Goal: Navigation & Orientation: Find specific page/section

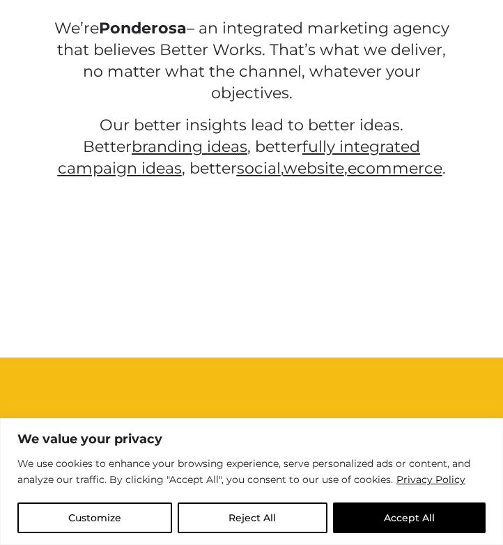
scroll to position [361, 0]
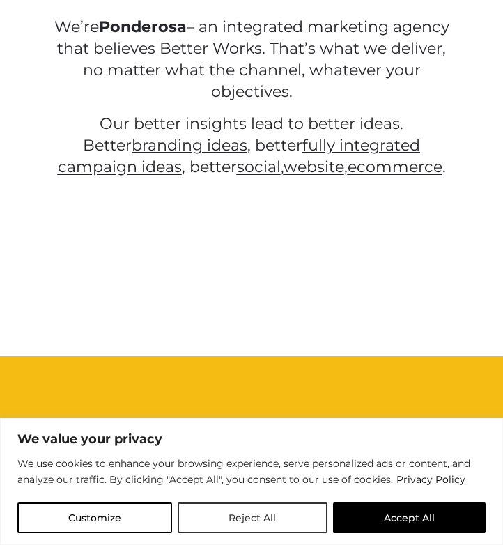
click at [239, 516] on button "Reject All" at bounding box center [252, 517] width 149 height 31
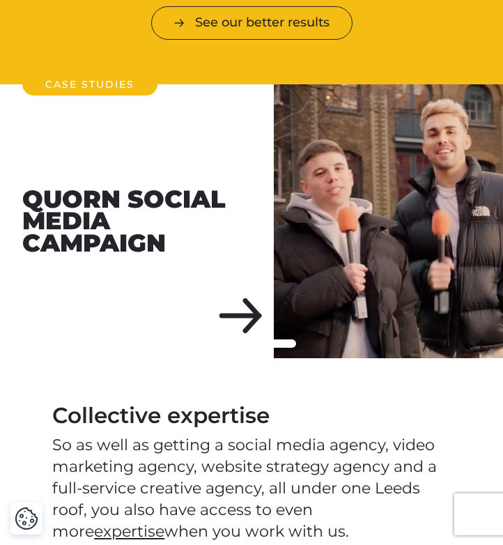
scroll to position [1046, 0]
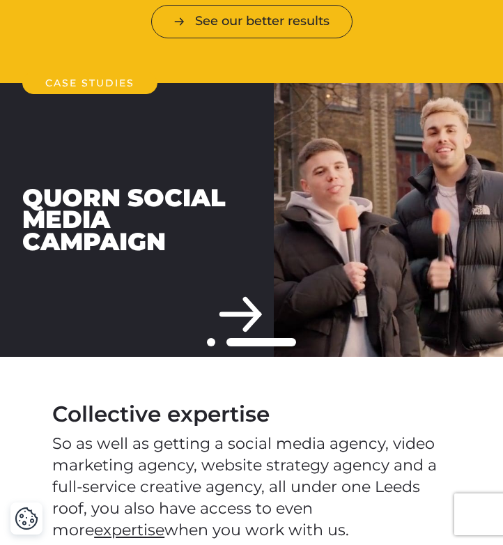
click at [242, 318] on div "Quorn Social Media Campaign" at bounding box center [137, 220] width 274 height 274
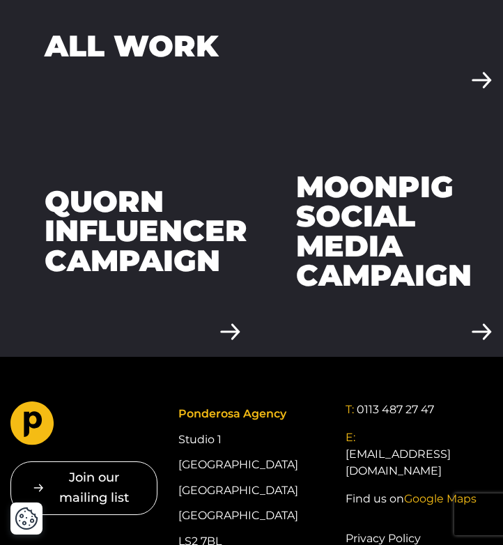
scroll to position [3703, 0]
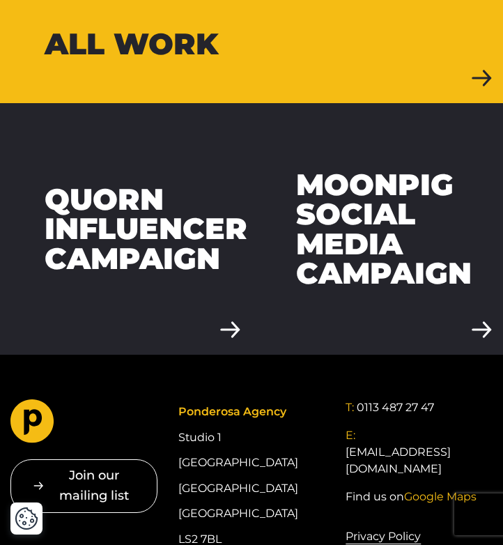
click at [467, 83] on link "All work" at bounding box center [251, 44] width 503 height 118
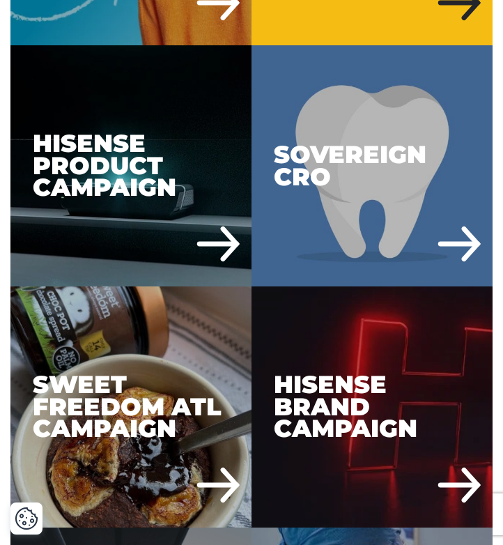
scroll to position [5024, 0]
